Goal: Task Accomplishment & Management: Manage account settings

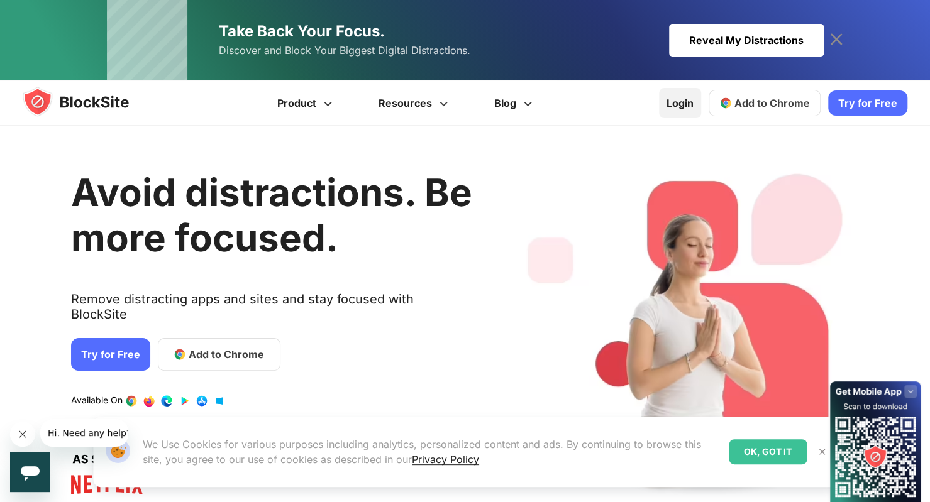
click at [689, 108] on link "Login" at bounding box center [680, 103] width 42 height 30
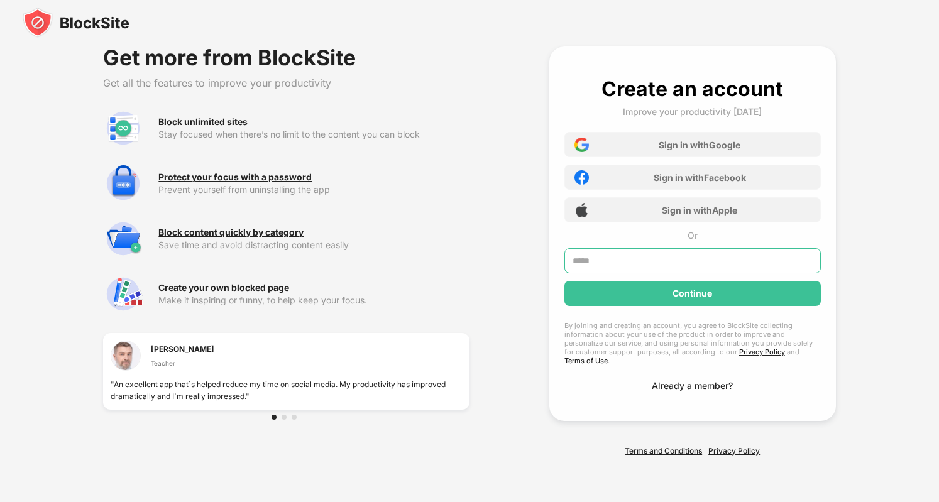
click at [638, 269] on input "text" at bounding box center [693, 260] width 256 height 25
type input "**********"
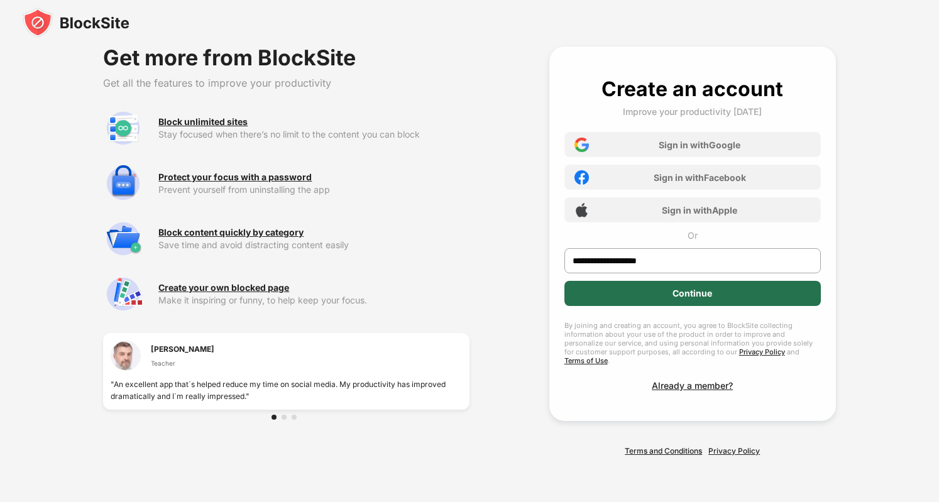
click at [639, 300] on div "Continue" at bounding box center [693, 293] width 256 height 25
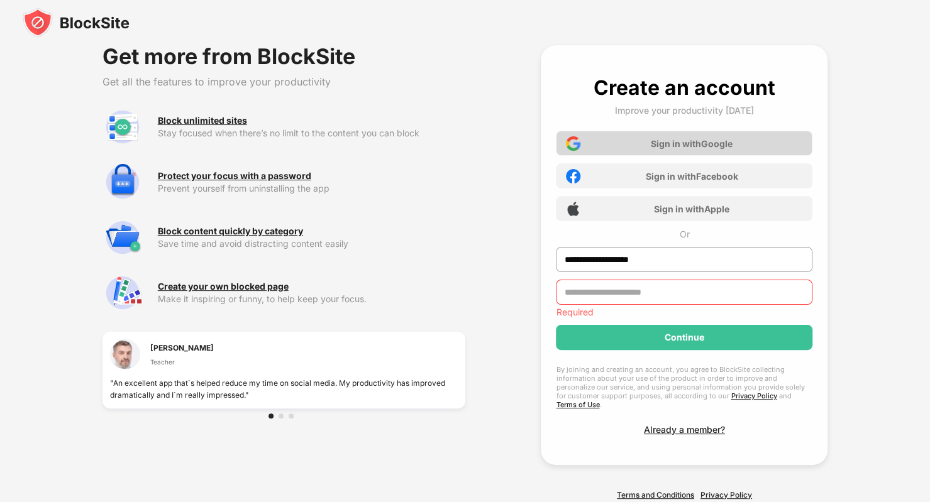
click at [683, 152] on div "Sign in with Google" at bounding box center [684, 143] width 256 height 25
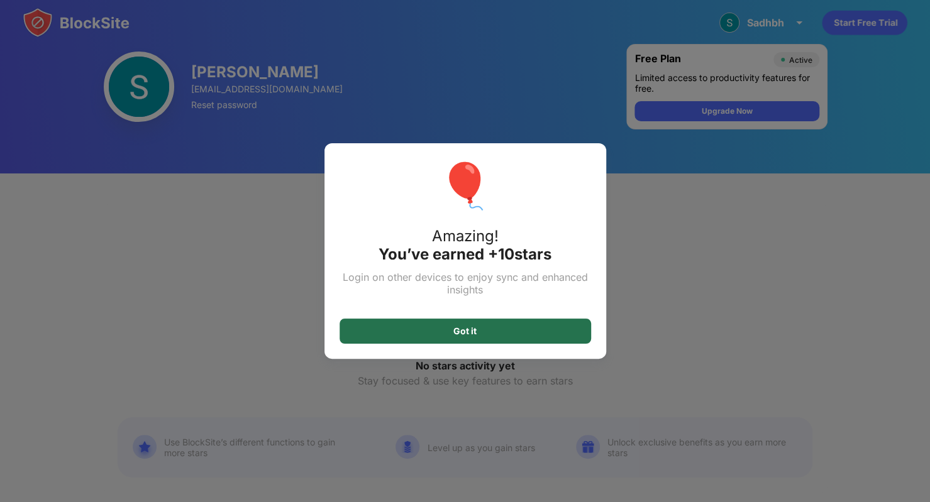
click at [572, 331] on div "Got it" at bounding box center [464, 331] width 251 height 25
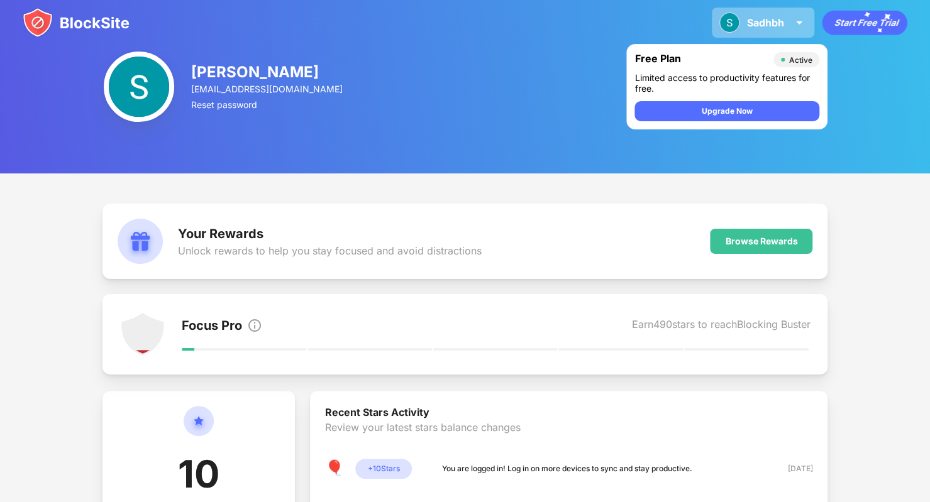
click at [764, 18] on div "Sadhbh" at bounding box center [765, 22] width 37 height 13
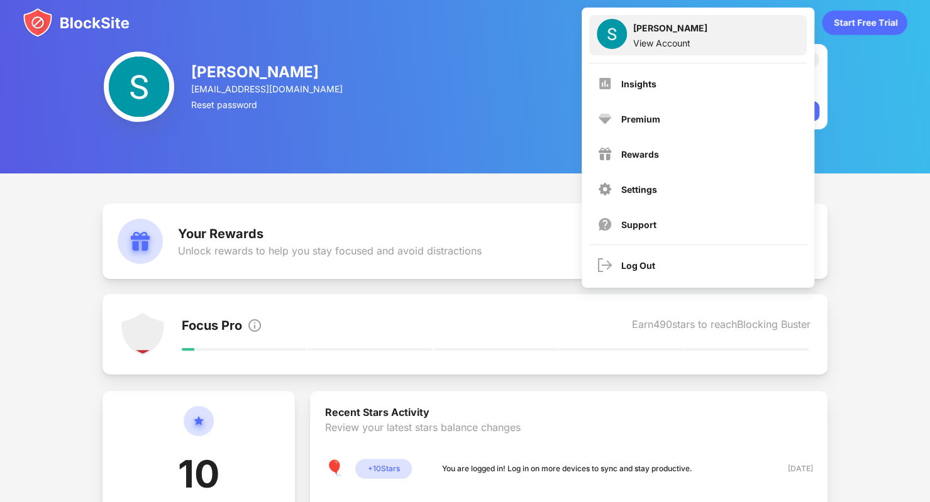
click at [718, 37] on div "Sadhbh Herr View Account" at bounding box center [698, 35] width 218 height 40
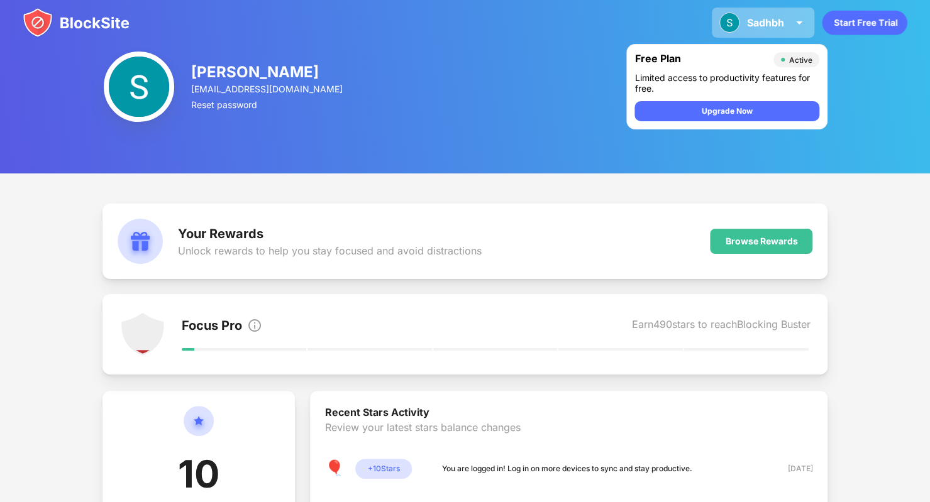
click at [776, 19] on div "Sadhbh" at bounding box center [765, 22] width 37 height 13
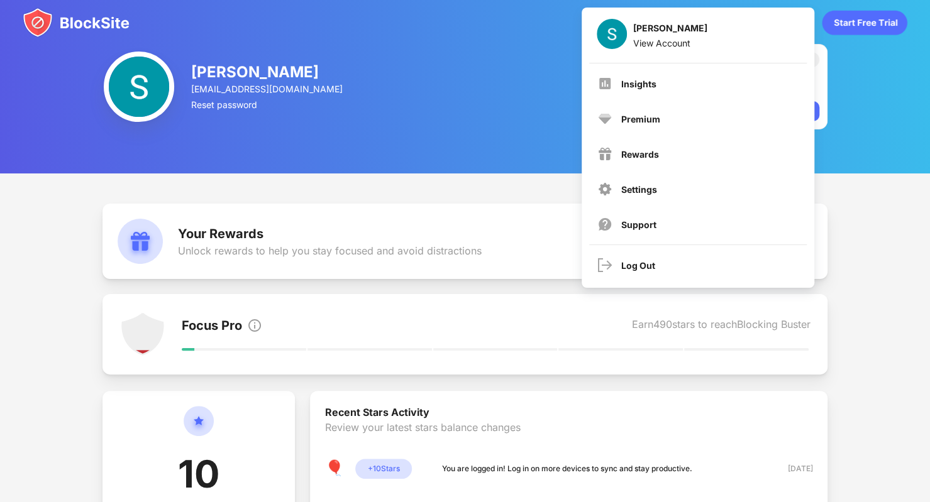
click at [409, 258] on div "Your Rewards Unlock rewards to help you stay focused and avoid distractions" at bounding box center [300, 241] width 364 height 45
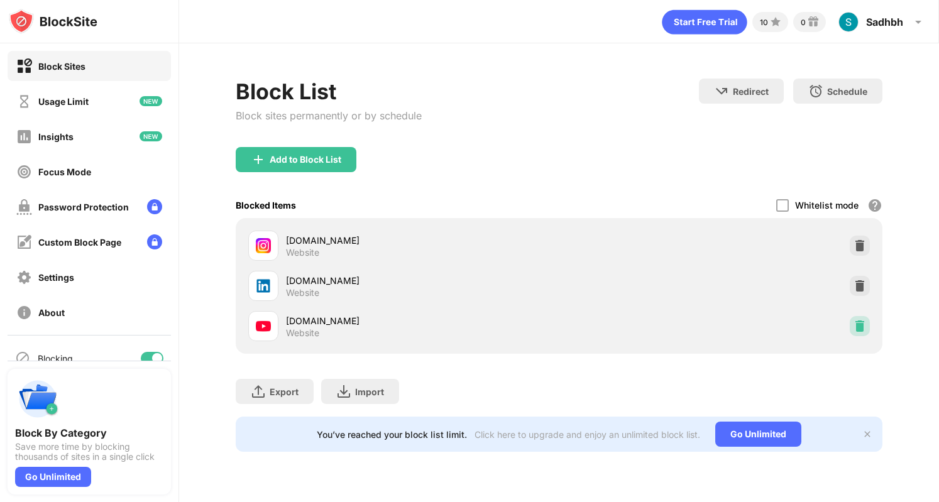
click at [864, 326] on img at bounding box center [860, 326] width 13 height 13
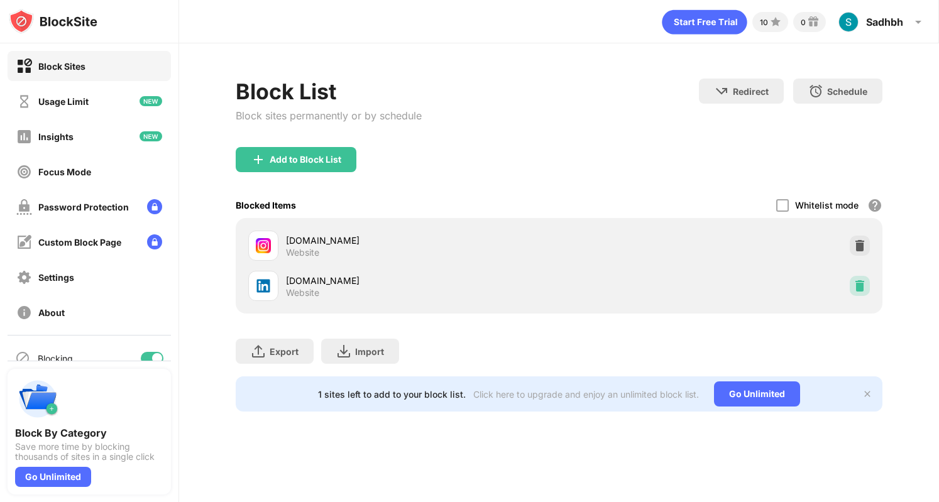
click at [868, 287] on div at bounding box center [860, 286] width 20 height 20
